Goal: Task Accomplishment & Management: Use online tool/utility

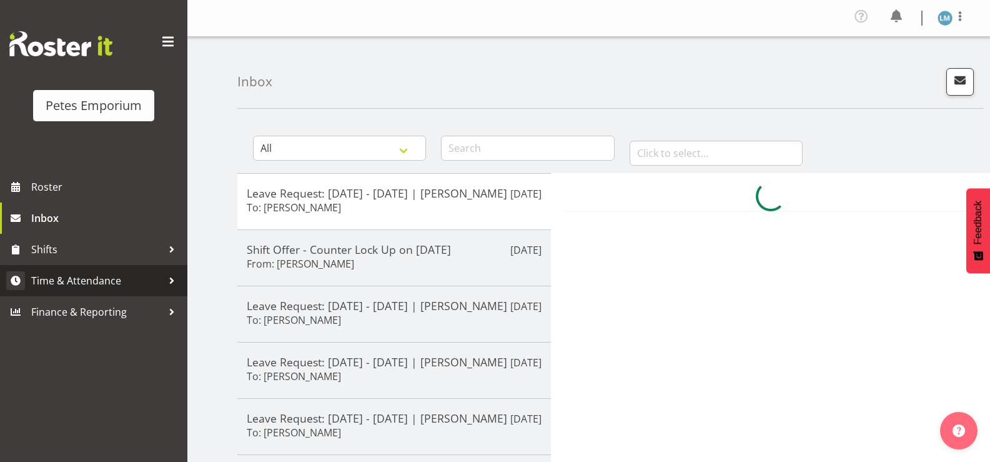
click at [136, 280] on span "Time & Attendance" at bounding box center [96, 280] width 131 height 19
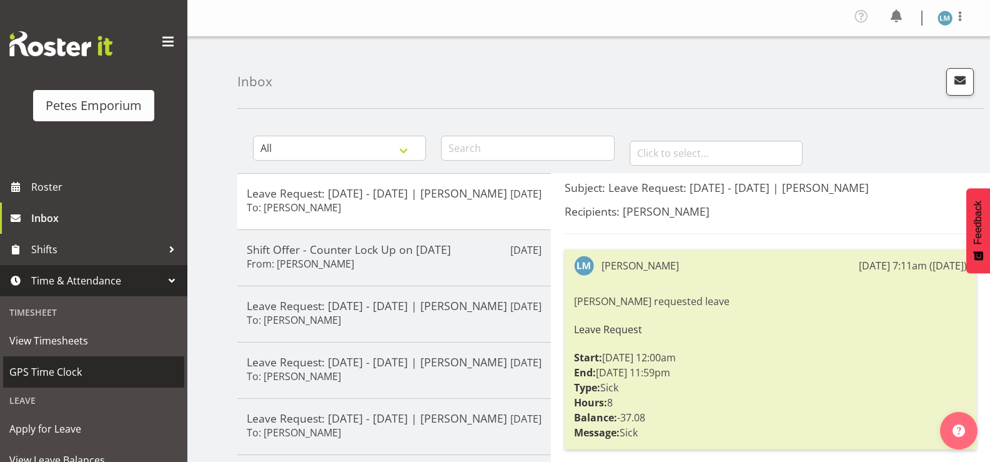
click at [101, 371] on span "GPS Time Clock" at bounding box center [93, 371] width 169 height 19
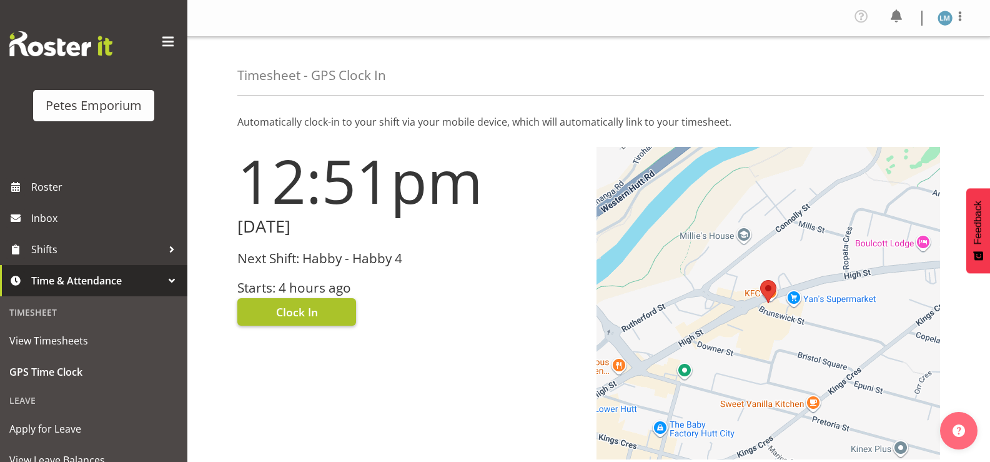
click at [302, 309] on span "Clock In" at bounding box center [297, 312] width 42 height 16
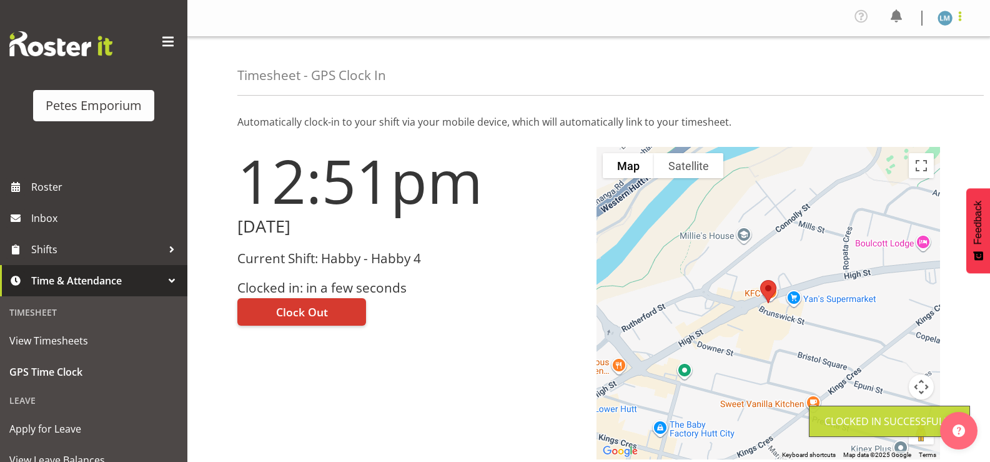
click at [954, 12] on span at bounding box center [959, 16] width 15 height 15
click at [895, 68] on link "Log Out" at bounding box center [908, 68] width 120 height 22
